Goal: Check status: Check status

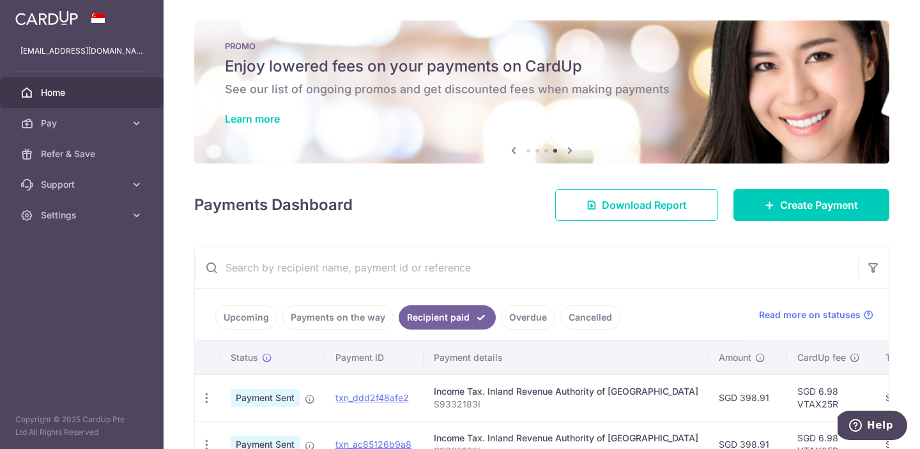
scroll to position [119, 0]
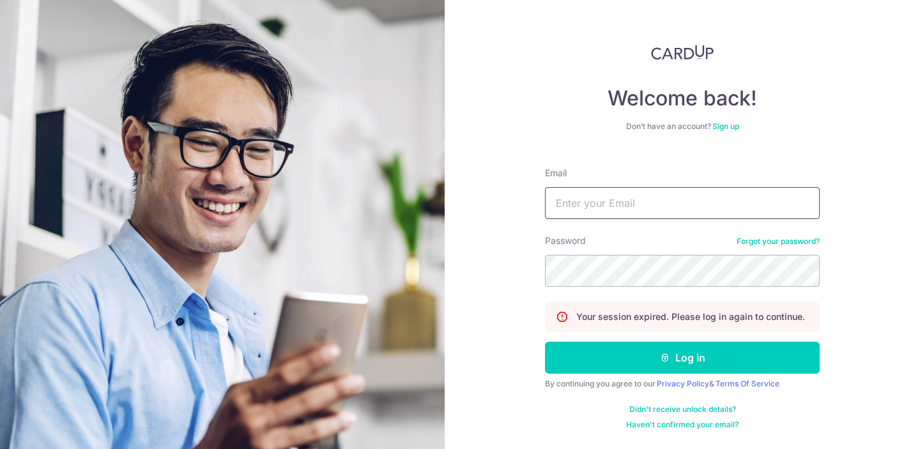
click at [665, 202] on input "Email" at bounding box center [682, 203] width 275 height 32
type input "[EMAIL_ADDRESS][DOMAIN_NAME]"
click at [545, 342] on button "Log in" at bounding box center [682, 358] width 275 height 32
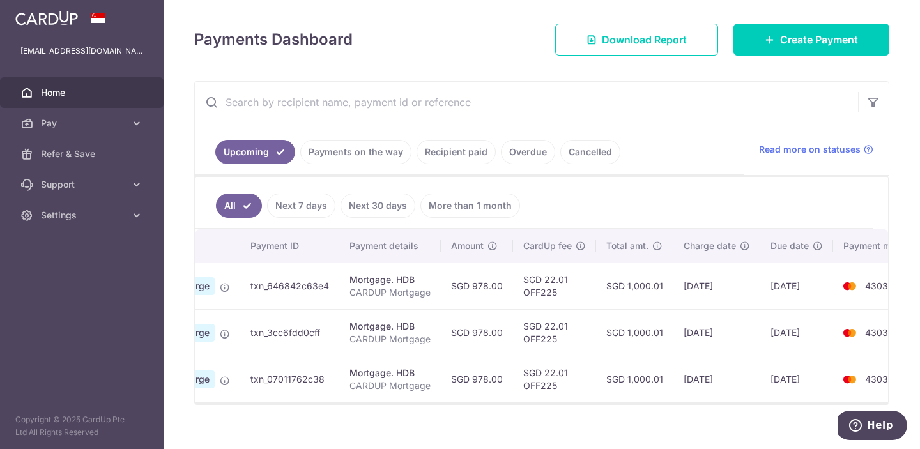
scroll to position [0, 134]
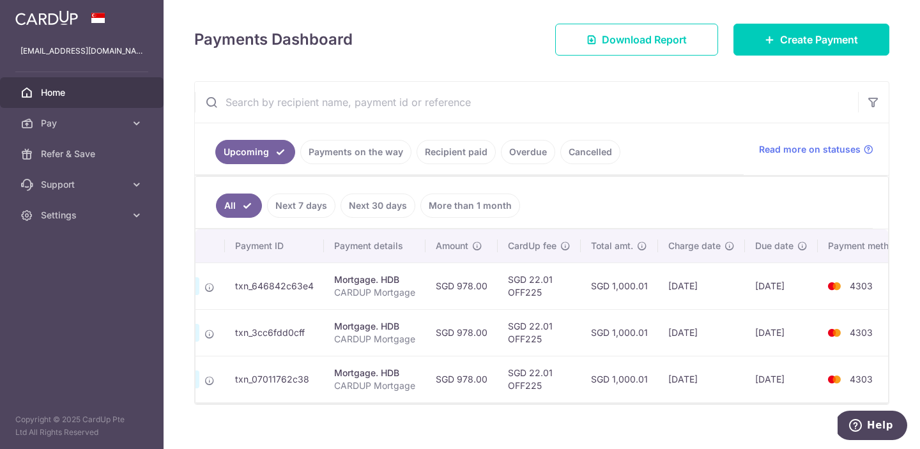
click at [378, 144] on link "Payments on the way" at bounding box center [355, 152] width 111 height 24
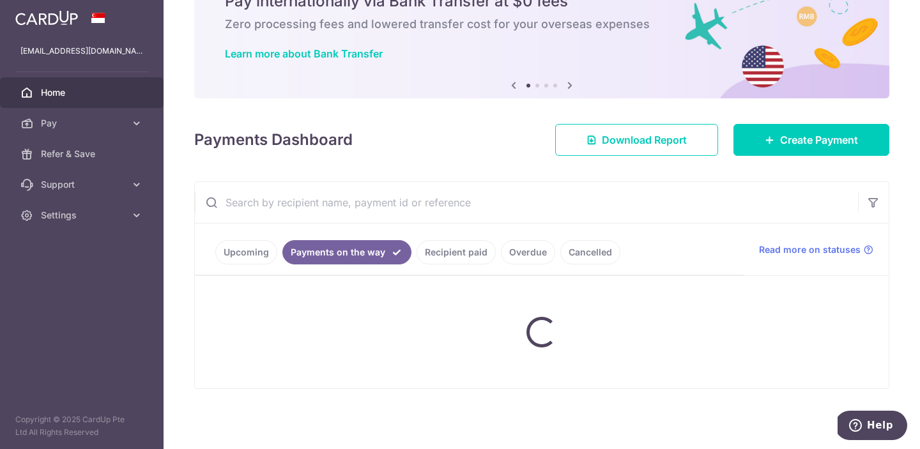
scroll to position [81, 0]
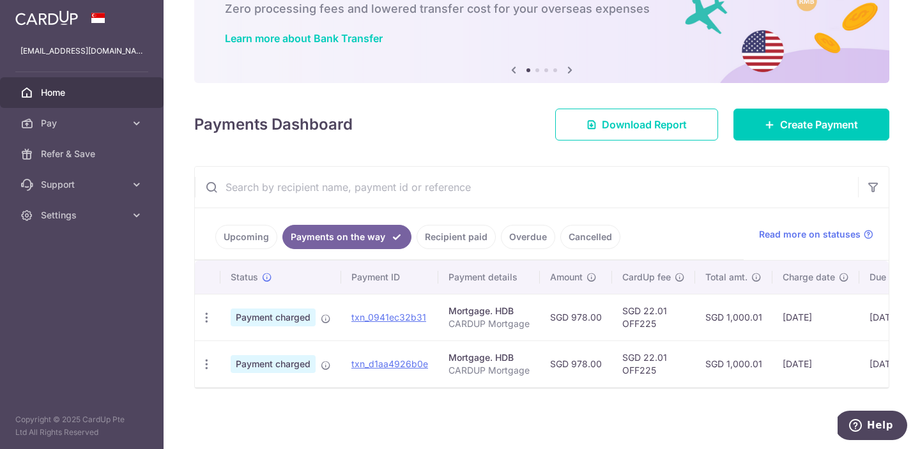
click at [432, 236] on link "Recipient paid" at bounding box center [456, 237] width 79 height 24
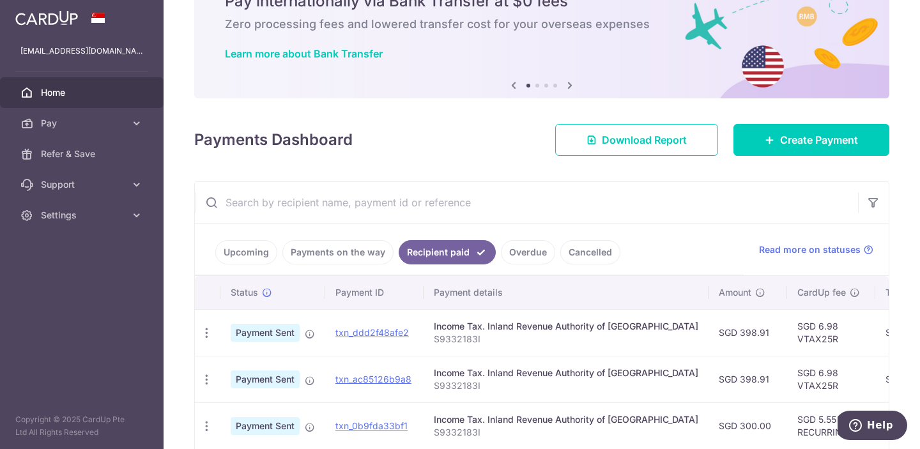
scroll to position [166, 0]
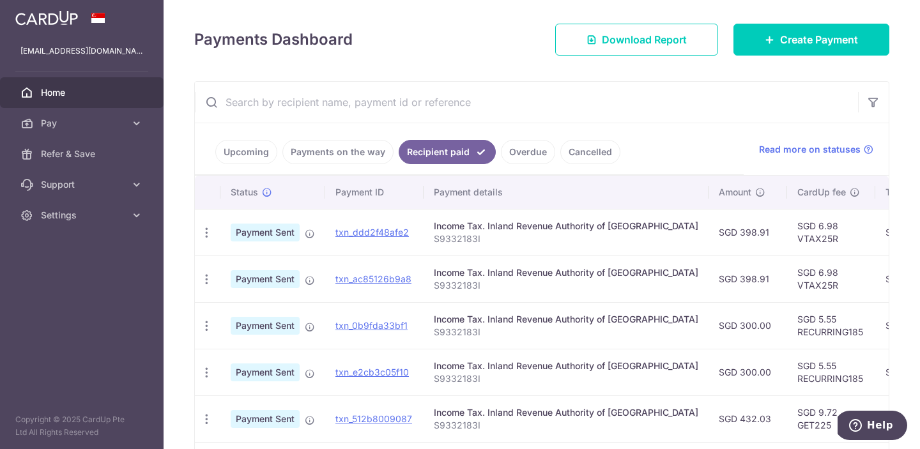
click at [350, 150] on link "Payments on the way" at bounding box center [338, 152] width 111 height 24
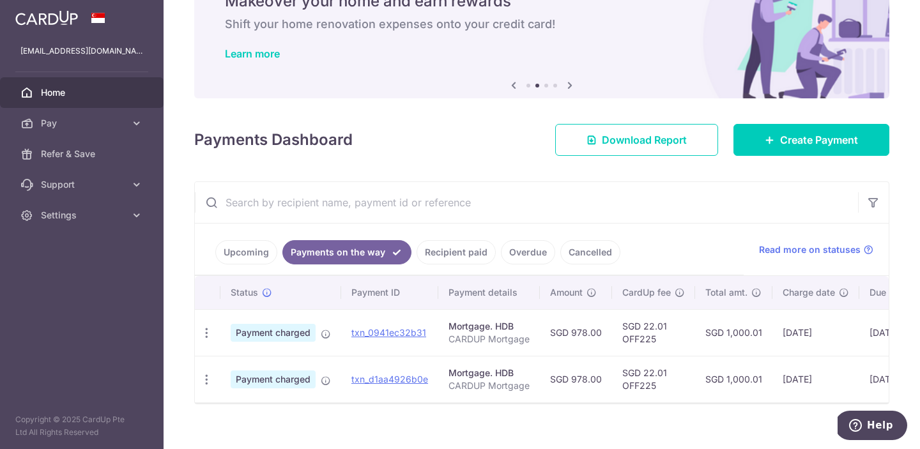
scroll to position [81, 0]
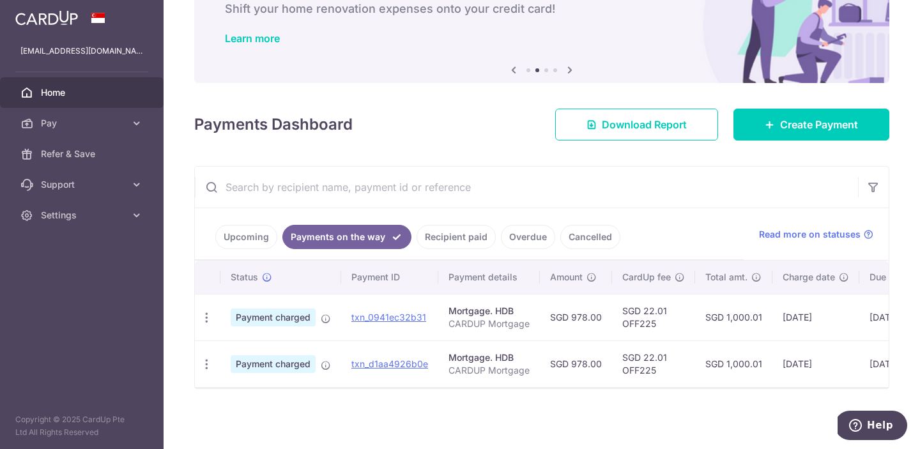
click at [229, 226] on link "Upcoming" at bounding box center [246, 237] width 62 height 24
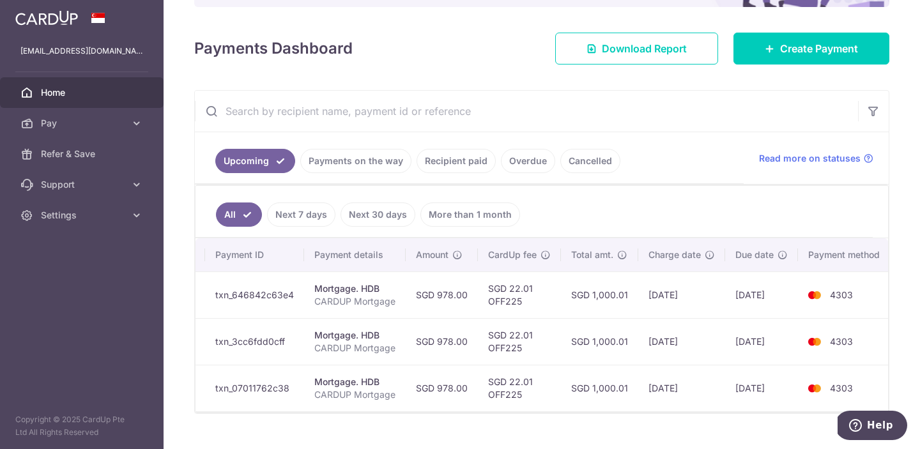
scroll to position [158, 0]
